Goal: Transaction & Acquisition: Purchase product/service

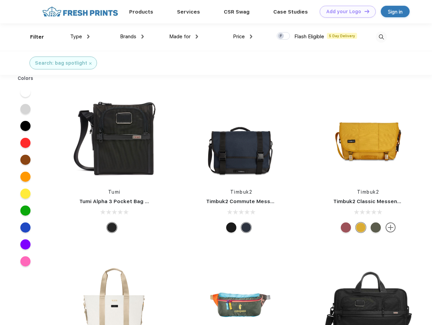
click at [345, 12] on link "Add your Logo Design Tool" at bounding box center [347, 12] width 56 height 12
click at [0, 0] on div "Design Tool" at bounding box center [0, 0] width 0 height 0
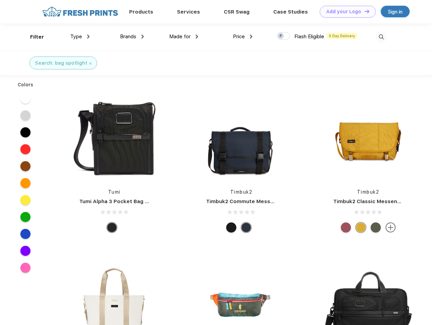
click at [363, 11] on link "Add your Logo Design Tool" at bounding box center [347, 12] width 56 height 12
click at [33, 37] on div "Filter" at bounding box center [37, 37] width 14 height 8
click at [80, 37] on span "Type" at bounding box center [76, 37] width 12 height 6
click at [132, 37] on span "Brands" at bounding box center [128, 37] width 16 height 6
click at [184, 37] on span "Made for" at bounding box center [179, 37] width 21 height 6
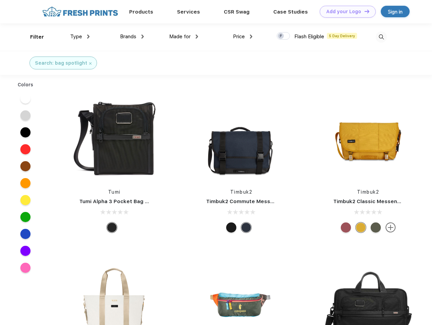
click at [243, 37] on span "Price" at bounding box center [239, 37] width 12 height 6
click at [283, 36] on div at bounding box center [282, 35] width 13 height 7
click at [281, 36] on input "checkbox" at bounding box center [278, 34] width 4 height 4
click at [381, 37] on img at bounding box center [380, 37] width 11 height 11
